Goal: Complete application form

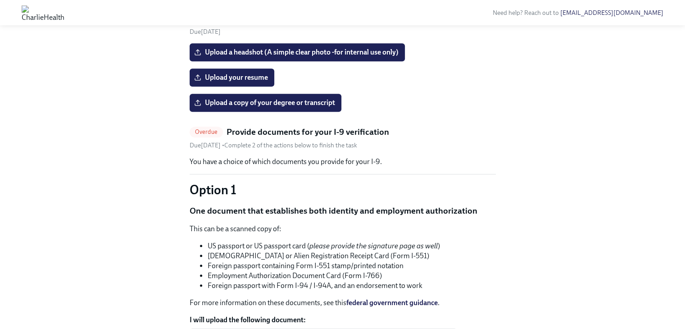
scroll to position [409, 0]
click at [227, 82] on span "Upload your resume" at bounding box center [232, 77] width 72 height 9
click at [0, 0] on input "Upload your resume" at bounding box center [0, 0] width 0 height 0
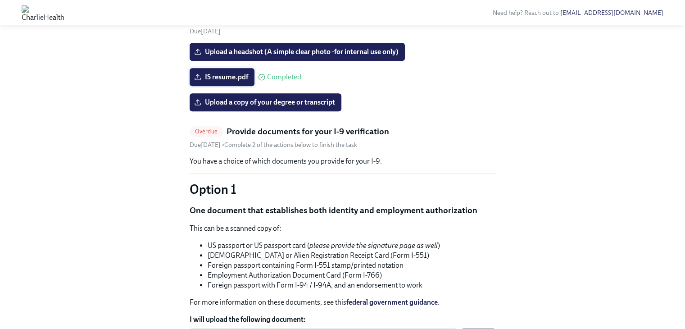
click at [207, 82] on span "IS resume.pdf" at bounding box center [222, 77] width 52 height 9
click at [0, 0] on input "IS resume.pdf" at bounding box center [0, 0] width 0 height 0
click at [196, 81] on icon at bounding box center [197, 76] width 7 height 7
click at [0, 0] on input "IS resume.pdf" at bounding box center [0, 0] width 0 height 0
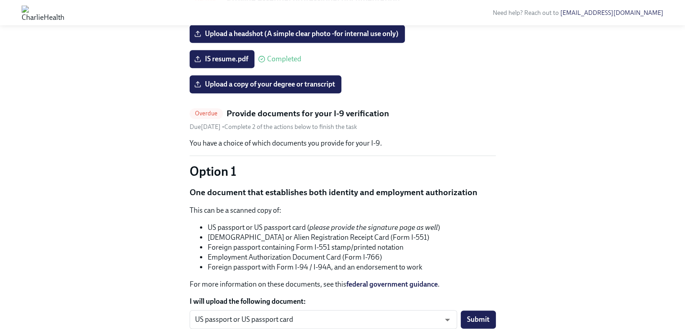
scroll to position [428, 0]
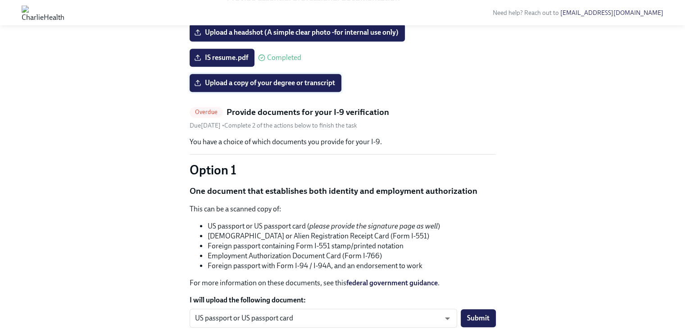
click at [308, 87] on span "Upload a copy of your degree or transcript" at bounding box center [265, 82] width 139 height 9
click at [0, 0] on input "Upload a copy of your degree or transcript" at bounding box center [0, 0] width 0 height 0
click at [329, 37] on span "Upload a headshot (A simple clear photo -for internal use only)" at bounding box center [297, 32] width 203 height 9
click at [0, 0] on input "Upload a headshot (A simple clear photo -for internal use only)" at bounding box center [0, 0] width 0 height 0
click at [304, 37] on span "Upload a headshot (A simple clear photo -for internal use only)" at bounding box center [297, 32] width 203 height 9
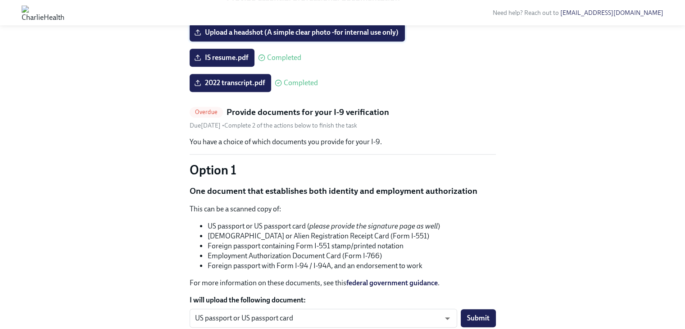
click at [0, 0] on input "Upload a headshot (A simple clear photo -for internal use only)" at bounding box center [0, 0] width 0 height 0
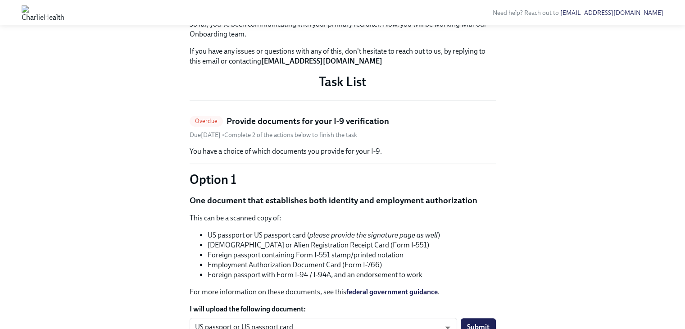
scroll to position [307, 0]
